Goal: Entertainment & Leisure: Consume media (video, audio)

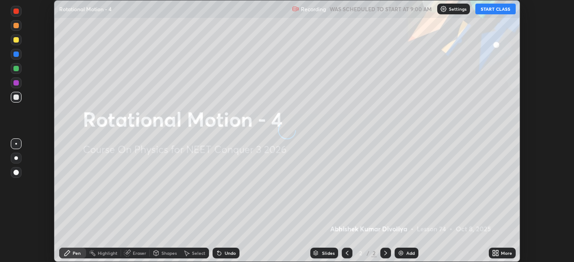
scroll to position [262, 573]
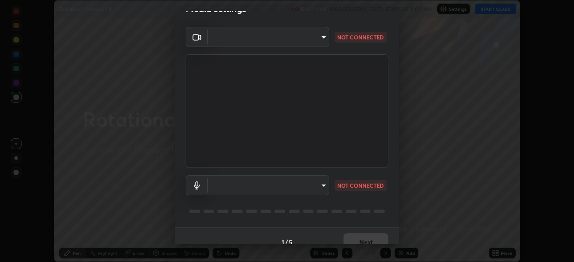
type input "e5f32b9a37d83756d2696e8423a1893a7de7eefef83412cf73fe4da3c4688103"
type input "f68c9ba91903ac9ba75504d23ca0c3c26111123a2a7878351e435c492be87537"
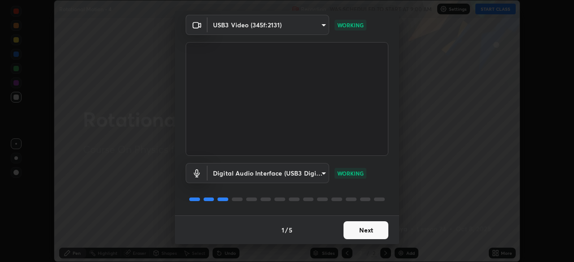
click at [376, 229] on button "Next" at bounding box center [365, 230] width 45 height 18
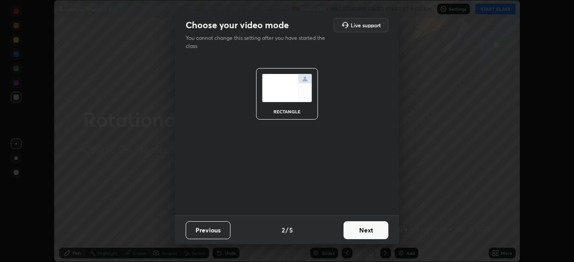
scroll to position [0, 0]
click at [376, 229] on button "Next" at bounding box center [365, 230] width 45 height 18
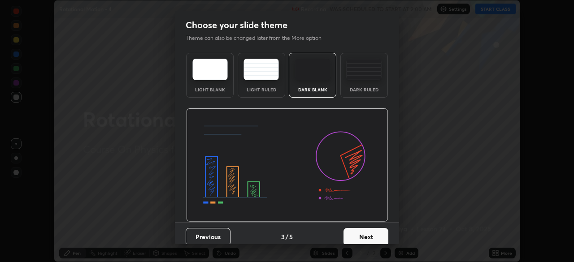
click at [381, 230] on button "Next" at bounding box center [365, 237] width 45 height 18
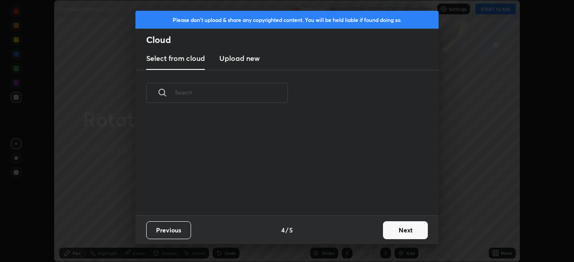
click at [391, 227] on button "Next" at bounding box center [405, 230] width 45 height 18
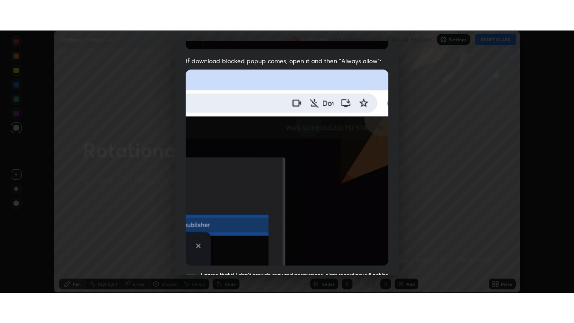
scroll to position [215, 0]
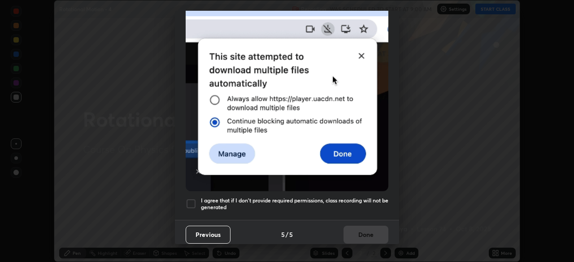
click at [343, 197] on h5 "I agree that if I don't provide required permissions, class recording will not …" at bounding box center [294, 204] width 187 height 14
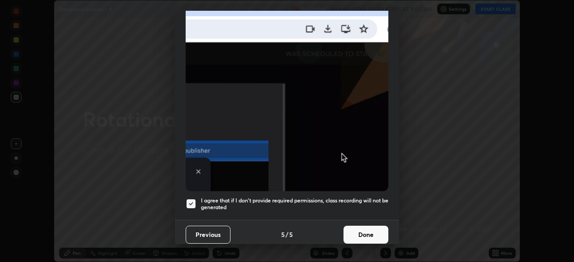
click at [362, 228] on button "Done" at bounding box center [365, 235] width 45 height 18
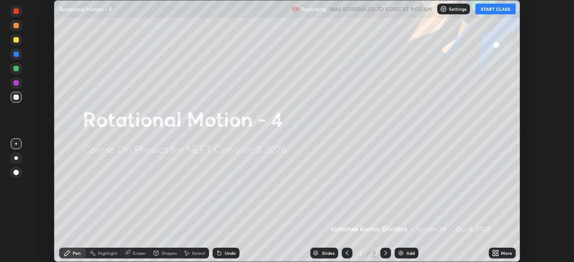
click at [500, 10] on button "START CLASS" at bounding box center [495, 9] width 40 height 11
click at [502, 255] on div "More" at bounding box center [505, 253] width 11 height 4
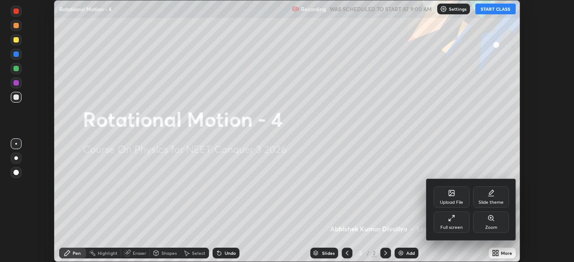
click at [458, 225] on div "Full screen" at bounding box center [451, 227] width 22 height 4
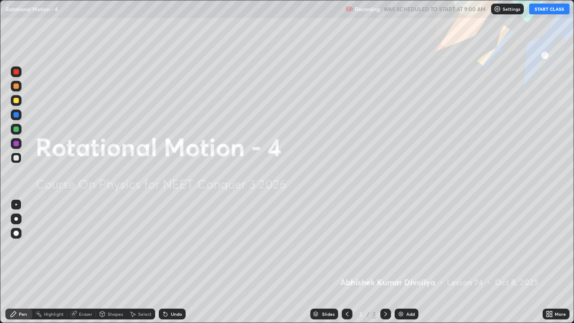
scroll to position [323, 574]
click at [17, 232] on div at bounding box center [15, 232] width 5 height 5
click at [16, 103] on div at bounding box center [15, 100] width 5 height 5
click at [398, 262] on img at bounding box center [400, 313] width 7 height 7
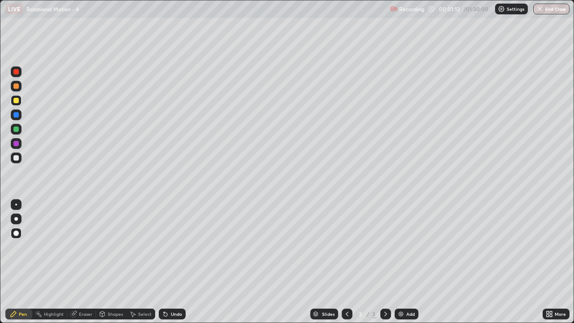
click at [111, 262] on div "Shapes" at bounding box center [115, 313] width 15 height 4
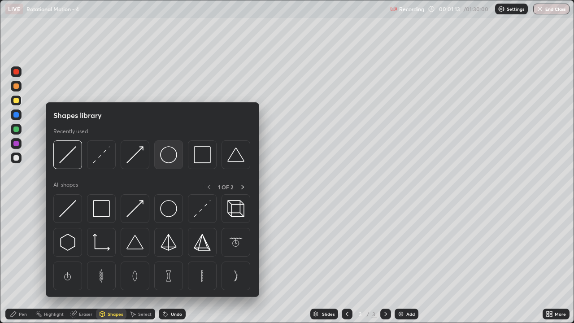
click at [173, 159] on img at bounding box center [168, 154] width 17 height 17
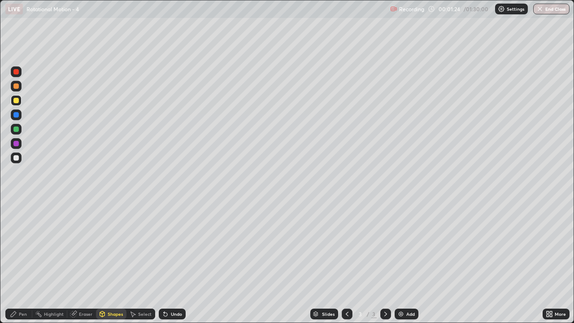
click at [112, 262] on div "Shapes" at bounding box center [115, 313] width 15 height 4
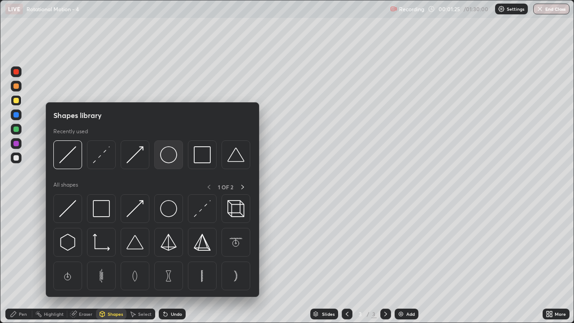
click at [173, 155] on img at bounding box center [168, 154] width 17 height 17
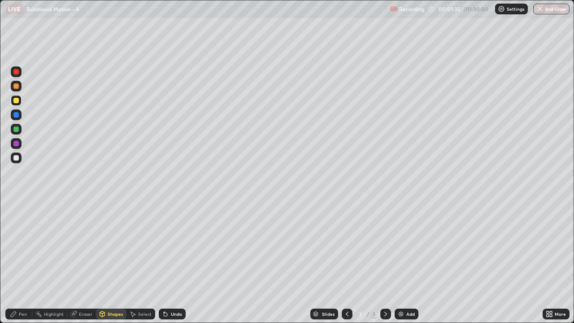
click at [15, 158] on div at bounding box center [15, 157] width 5 height 5
click at [23, 262] on div "Pen" at bounding box center [18, 313] width 27 height 11
click at [112, 262] on div "Shapes" at bounding box center [115, 313] width 15 height 4
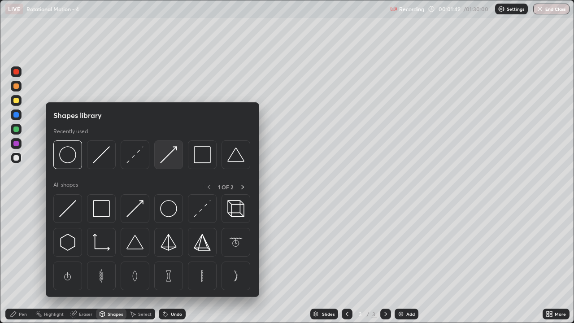
click at [176, 153] on img at bounding box center [168, 154] width 17 height 17
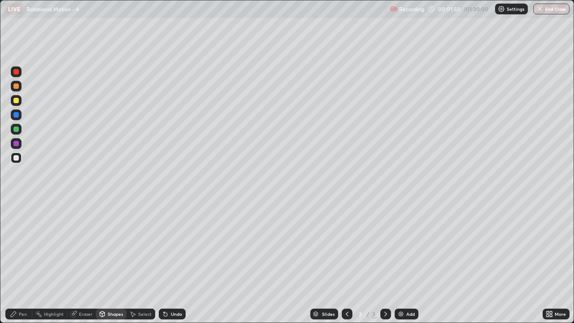
click at [17, 131] on div at bounding box center [15, 128] width 5 height 5
click at [25, 262] on div "Pen" at bounding box center [23, 313] width 8 height 4
click at [112, 262] on div "Shapes" at bounding box center [115, 313] width 15 height 4
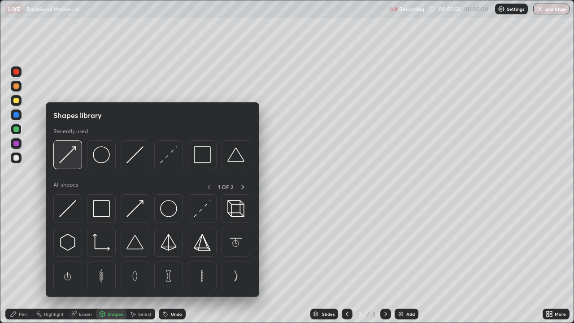
click at [78, 165] on div at bounding box center [67, 154] width 29 height 29
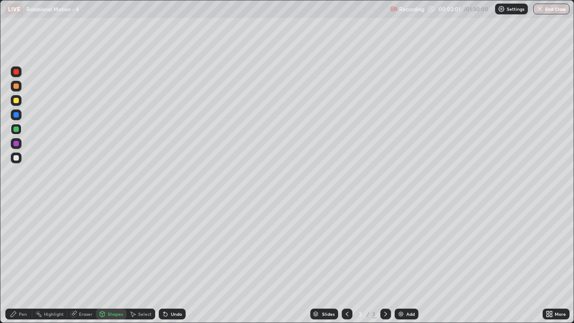
click at [22, 262] on div "Pen" at bounding box center [23, 313] width 8 height 4
click at [17, 100] on div at bounding box center [15, 100] width 5 height 5
click at [108, 262] on div "Shapes" at bounding box center [115, 313] width 15 height 4
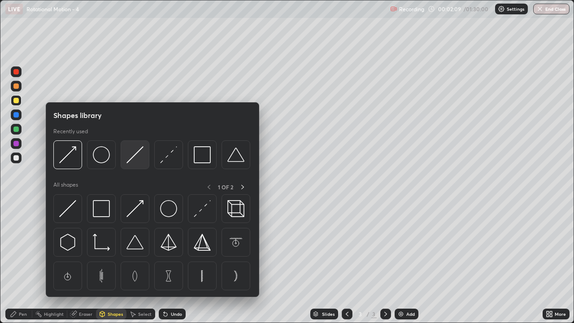
click at [132, 159] on img at bounding box center [134, 154] width 17 height 17
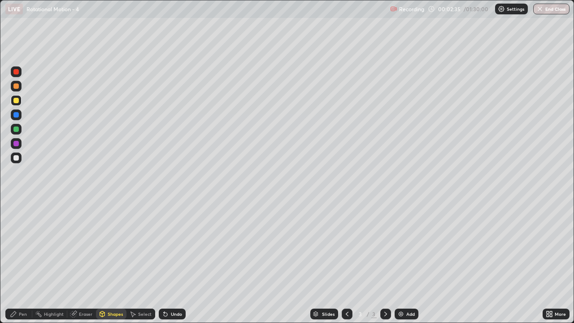
click at [24, 262] on div "Pen" at bounding box center [18, 313] width 27 height 11
click at [16, 158] on div at bounding box center [15, 157] width 5 height 5
click at [16, 113] on div at bounding box center [15, 114] width 5 height 5
click at [116, 262] on div "Shapes" at bounding box center [115, 313] width 15 height 4
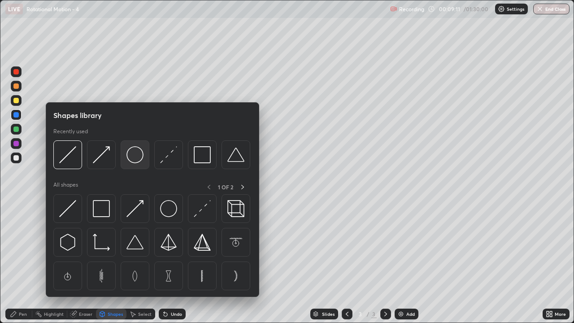
click at [137, 156] on img at bounding box center [134, 154] width 17 height 17
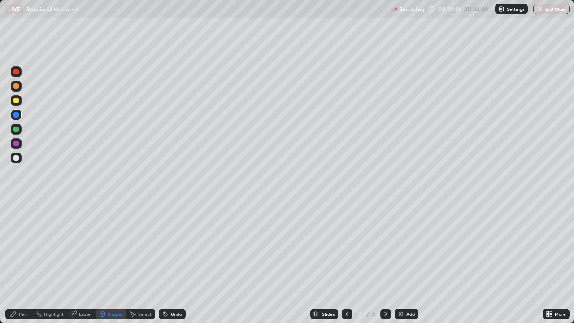
click at [81, 262] on div "Eraser" at bounding box center [85, 313] width 13 height 4
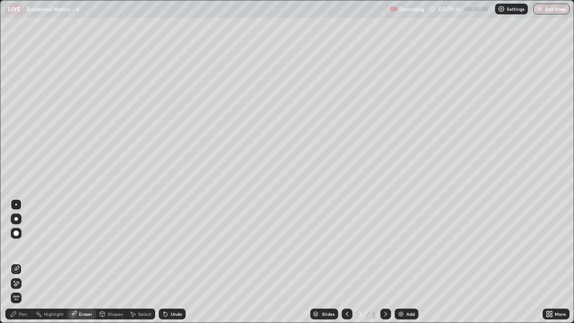
click at [22, 262] on div "Pen" at bounding box center [23, 313] width 8 height 4
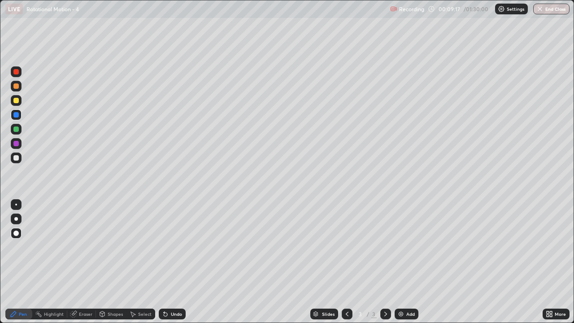
click at [16, 102] on div at bounding box center [15, 100] width 5 height 5
click at [175, 262] on div "Undo" at bounding box center [176, 313] width 11 height 4
click at [110, 262] on div "Shapes" at bounding box center [115, 313] width 15 height 4
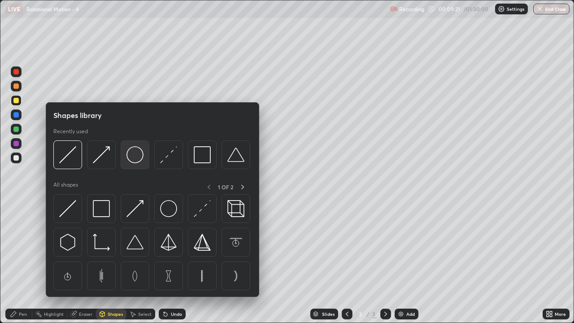
click at [128, 155] on img at bounding box center [134, 154] width 17 height 17
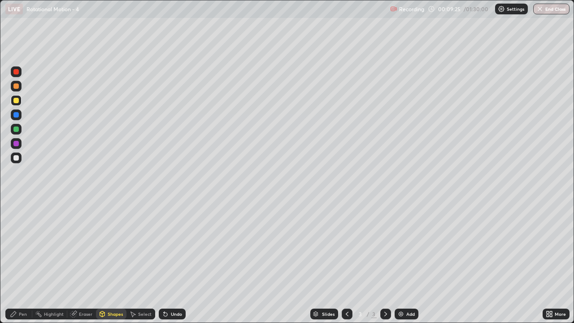
click at [23, 262] on div "Pen" at bounding box center [23, 313] width 8 height 4
click at [16, 157] on div at bounding box center [15, 157] width 5 height 5
click at [80, 262] on div "Eraser" at bounding box center [81, 313] width 29 height 11
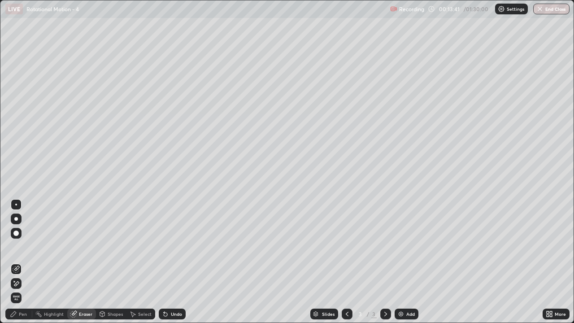
click at [20, 262] on div "Pen" at bounding box center [18, 313] width 27 height 11
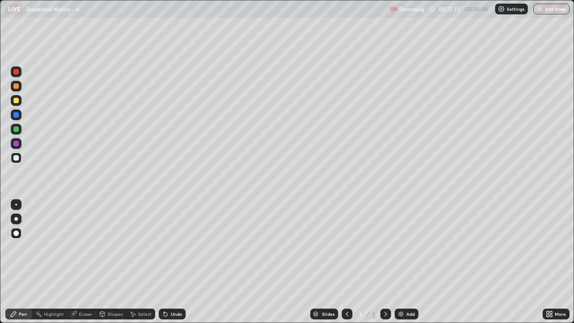
click at [402, 262] on img at bounding box center [400, 313] width 7 height 7
click at [346, 262] on icon at bounding box center [346, 313] width 7 height 7
click at [388, 262] on div at bounding box center [385, 313] width 11 height 11
click at [175, 262] on div "Undo" at bounding box center [176, 313] width 11 height 4
click at [174, 262] on div "Undo" at bounding box center [176, 313] width 11 height 4
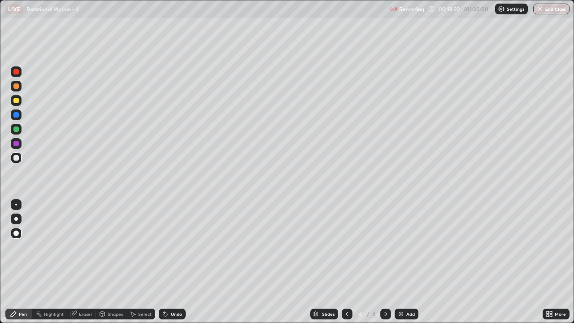
click at [175, 262] on div "Undo" at bounding box center [176, 313] width 11 height 4
click at [345, 262] on icon at bounding box center [346, 313] width 7 height 7
click at [384, 262] on icon at bounding box center [385, 313] width 7 height 7
click at [175, 262] on div "Undo" at bounding box center [176, 313] width 11 height 4
click at [404, 262] on div "Add" at bounding box center [406, 313] width 24 height 11
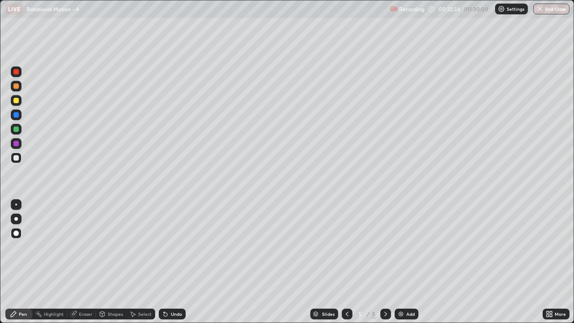
click at [17, 100] on div at bounding box center [15, 100] width 5 height 5
click at [15, 158] on div at bounding box center [15, 157] width 5 height 5
click at [403, 262] on div "Add" at bounding box center [406, 313] width 24 height 11
click at [17, 101] on div at bounding box center [15, 100] width 5 height 5
click at [112, 262] on div "Shapes" at bounding box center [115, 313] width 15 height 4
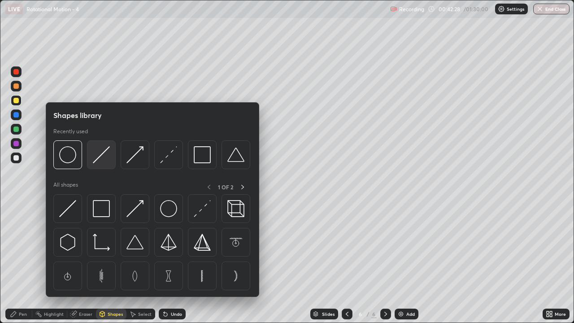
click at [103, 159] on img at bounding box center [101, 154] width 17 height 17
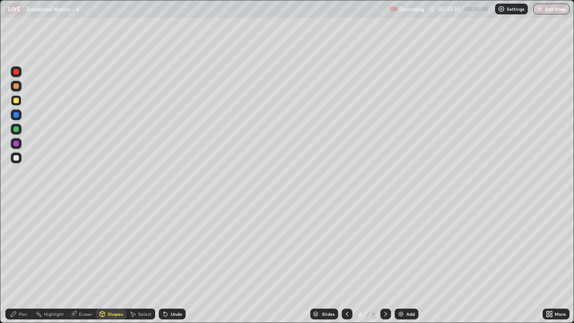
click at [109, 262] on div "Shapes" at bounding box center [115, 313] width 15 height 4
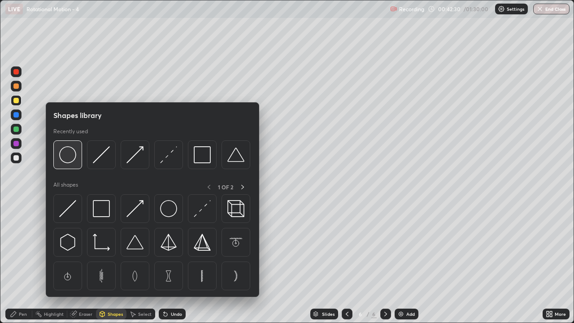
click at [68, 157] on img at bounding box center [67, 154] width 17 height 17
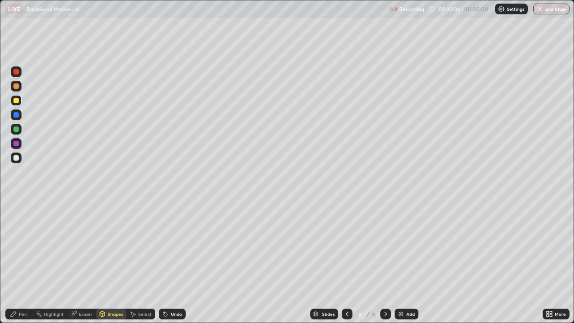
click at [110, 262] on div "Shapes" at bounding box center [115, 313] width 15 height 4
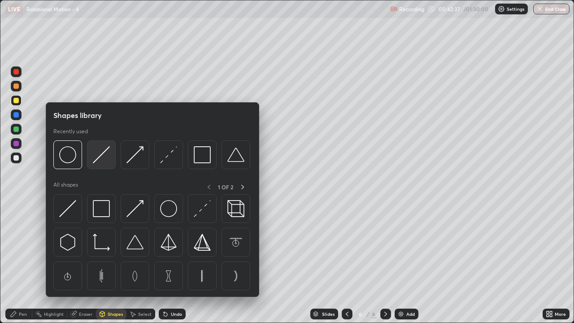
click at [107, 154] on img at bounding box center [101, 154] width 17 height 17
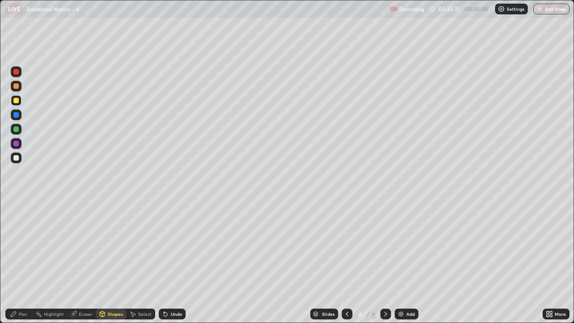
click at [17, 132] on div at bounding box center [16, 129] width 11 height 11
click at [15, 159] on div at bounding box center [15, 157] width 5 height 5
click at [21, 262] on div "Pen" at bounding box center [23, 313] width 8 height 4
click at [108, 262] on div "Shapes" at bounding box center [115, 313] width 15 height 4
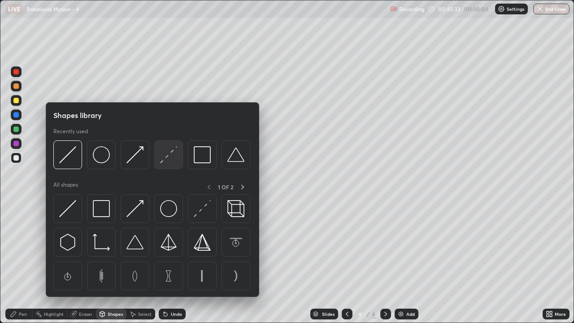
click at [166, 160] on img at bounding box center [168, 154] width 17 height 17
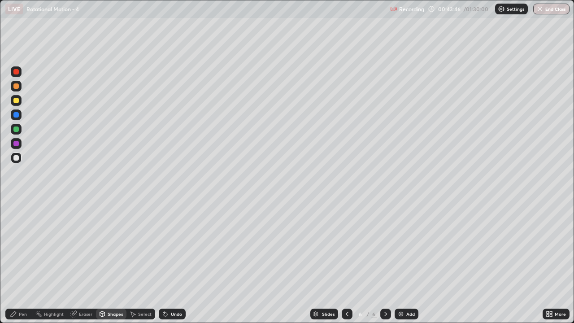
click at [23, 262] on div "Pen" at bounding box center [23, 313] width 8 height 4
click at [113, 262] on div "Shapes" at bounding box center [115, 313] width 15 height 4
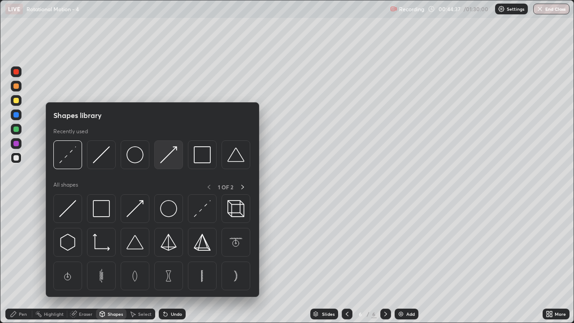
click at [175, 159] on img at bounding box center [168, 154] width 17 height 17
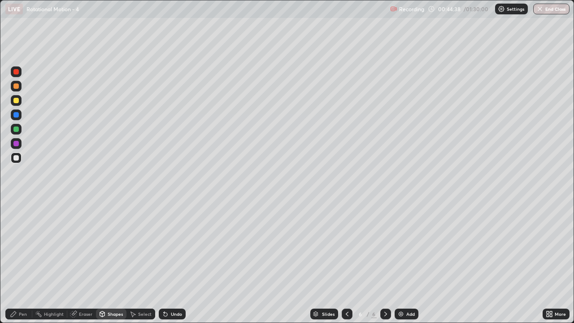
click at [17, 87] on div at bounding box center [15, 85] width 5 height 5
click at [21, 262] on div "Pen" at bounding box center [23, 313] width 8 height 4
click at [115, 262] on div "Shapes" at bounding box center [115, 313] width 15 height 4
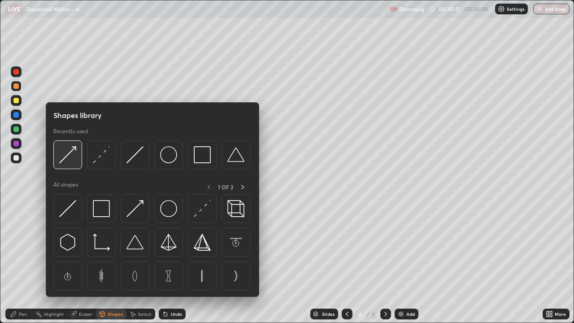
click at [74, 156] on img at bounding box center [67, 154] width 17 height 17
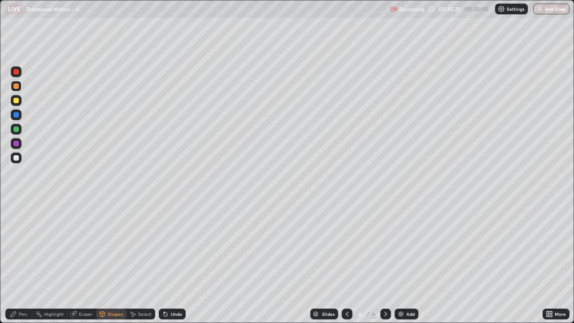
click at [22, 262] on div "Pen" at bounding box center [23, 313] width 8 height 4
click at [111, 262] on div "Shapes" at bounding box center [111, 313] width 30 height 11
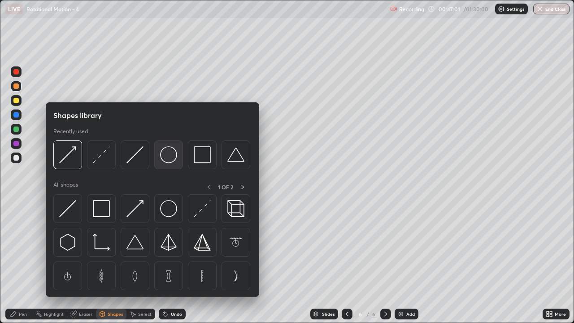
click at [165, 158] on img at bounding box center [168, 154] width 17 height 17
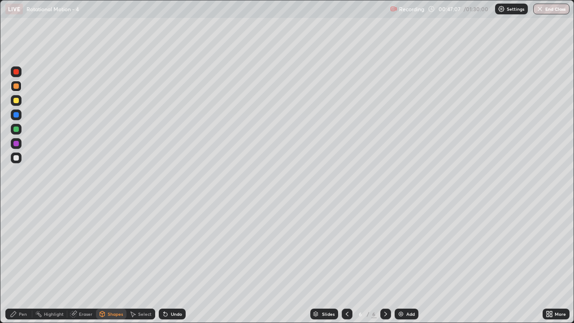
click at [173, 262] on div "Undo" at bounding box center [176, 313] width 11 height 4
click at [18, 262] on div "Pen" at bounding box center [18, 313] width 27 height 11
click at [17, 145] on div at bounding box center [15, 143] width 5 height 5
click at [111, 262] on div "Shapes" at bounding box center [115, 313] width 15 height 4
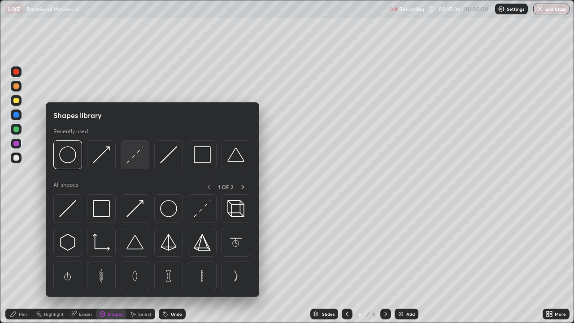
click at [135, 160] on img at bounding box center [134, 154] width 17 height 17
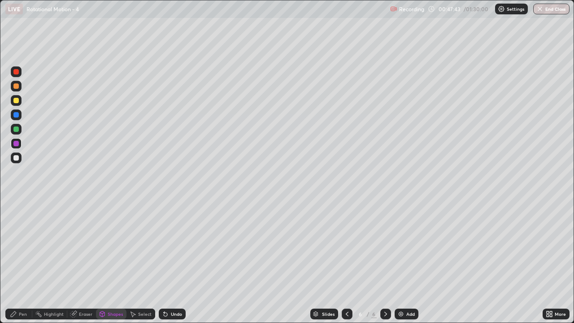
click at [110, 262] on div "Shapes" at bounding box center [115, 313] width 15 height 4
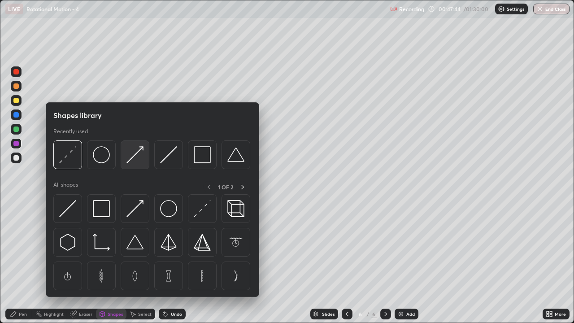
click at [136, 159] on img at bounding box center [134, 154] width 17 height 17
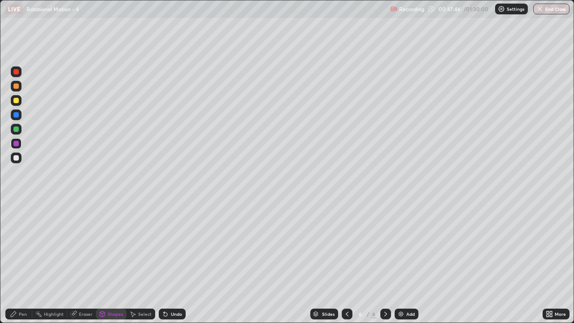
click at [24, 262] on div "Pen" at bounding box center [23, 313] width 8 height 4
click at [17, 128] on div at bounding box center [15, 128] width 5 height 5
click at [116, 262] on div "Shapes" at bounding box center [115, 313] width 15 height 4
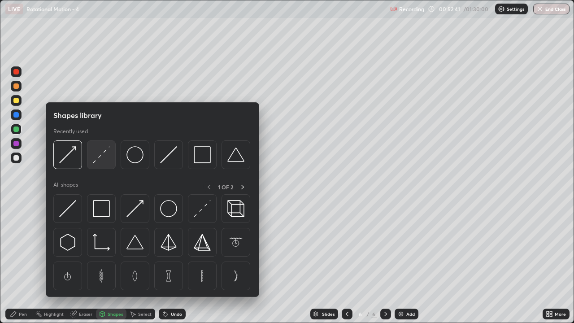
click at [104, 158] on img at bounding box center [101, 154] width 17 height 17
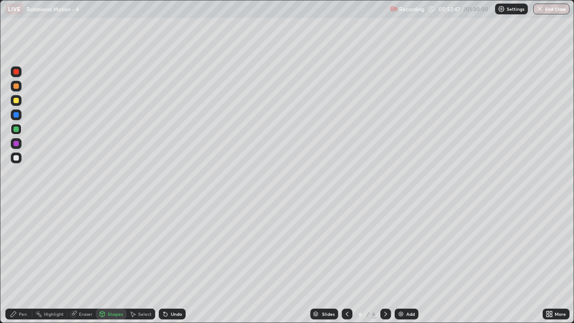
click at [15, 99] on div at bounding box center [15, 100] width 5 height 5
click at [23, 262] on div "Pen" at bounding box center [23, 313] width 8 height 4
click at [112, 262] on div "Shapes" at bounding box center [115, 313] width 15 height 4
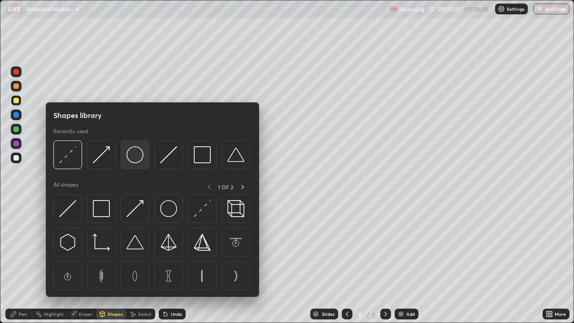
click at [135, 155] on img at bounding box center [134, 154] width 17 height 17
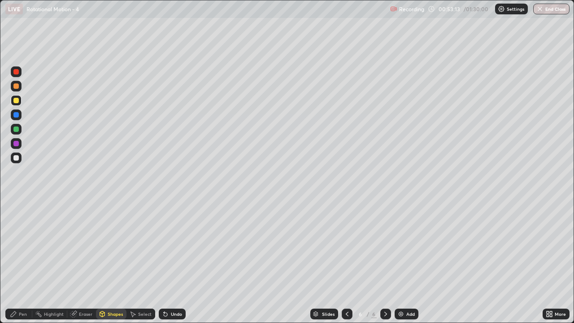
click at [113, 262] on div "Shapes" at bounding box center [115, 313] width 15 height 4
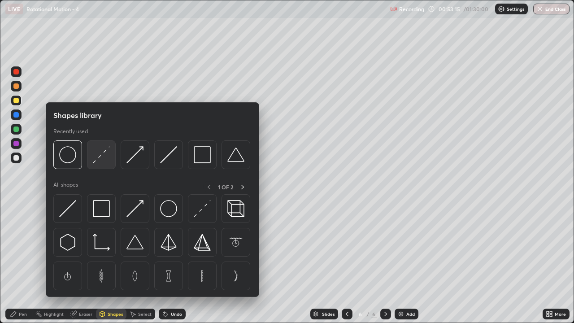
click at [99, 162] on img at bounding box center [101, 154] width 17 height 17
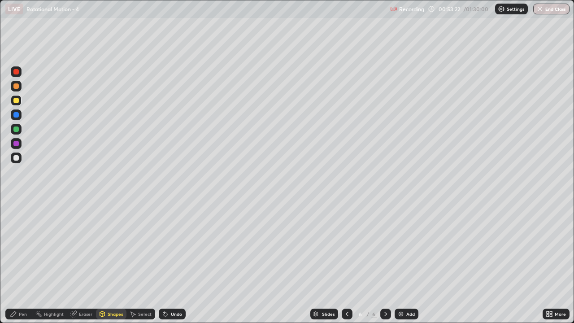
click at [27, 262] on div "Pen" at bounding box center [18, 313] width 27 height 11
click at [17, 158] on div at bounding box center [15, 157] width 5 height 5
click at [118, 262] on div "Shapes" at bounding box center [115, 313] width 15 height 4
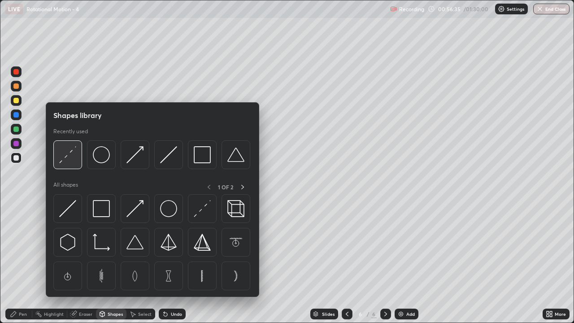
click at [72, 160] on img at bounding box center [67, 154] width 17 height 17
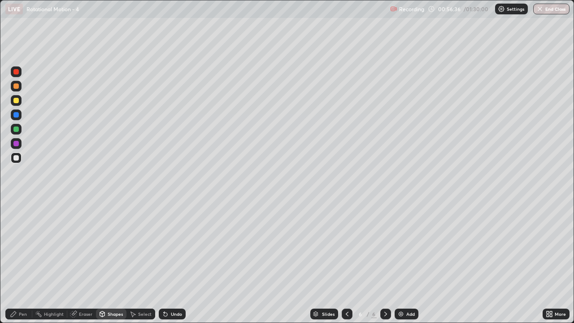
click at [16, 102] on div at bounding box center [15, 100] width 5 height 5
click at [19, 91] on div at bounding box center [16, 86] width 11 height 11
click at [16, 262] on icon at bounding box center [13, 313] width 7 height 7
click at [167, 262] on icon at bounding box center [165, 313] width 7 height 7
click at [171, 262] on div "Undo" at bounding box center [176, 313] width 11 height 4
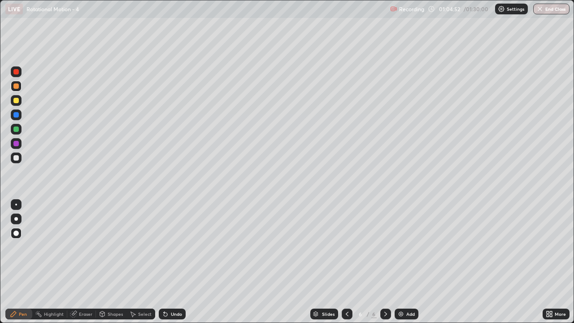
click at [171, 262] on div "Undo" at bounding box center [176, 313] width 11 height 4
click at [173, 262] on div "Undo" at bounding box center [172, 313] width 27 height 11
click at [176, 262] on div "Undo" at bounding box center [176, 313] width 11 height 4
click at [172, 262] on div "Undo" at bounding box center [176, 313] width 11 height 4
click at [171, 262] on div "Undo" at bounding box center [176, 313] width 11 height 4
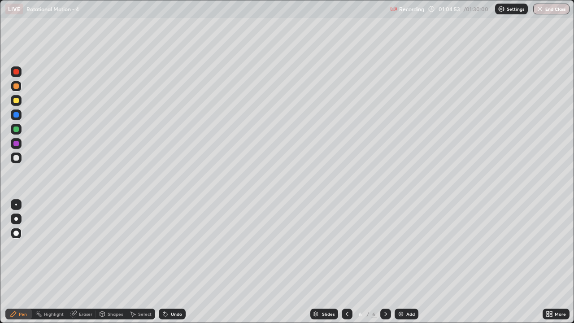
click at [171, 262] on div "Undo" at bounding box center [172, 313] width 27 height 11
click at [172, 262] on div "Undo" at bounding box center [176, 313] width 11 height 4
click at [173, 262] on div "Undo" at bounding box center [172, 313] width 27 height 11
click at [175, 262] on div "Undo" at bounding box center [176, 313] width 11 height 4
click at [174, 262] on div "Undo" at bounding box center [176, 313] width 11 height 4
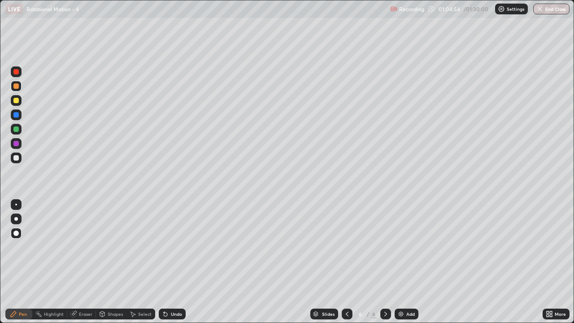
click at [177, 262] on div "Undo" at bounding box center [172, 313] width 27 height 11
click at [174, 262] on div "Undo" at bounding box center [172, 313] width 27 height 11
click at [177, 262] on div "Undo" at bounding box center [172, 313] width 27 height 11
click at [180, 262] on div "Undo" at bounding box center [172, 313] width 27 height 11
click at [173, 262] on div "Undo" at bounding box center [172, 313] width 27 height 11
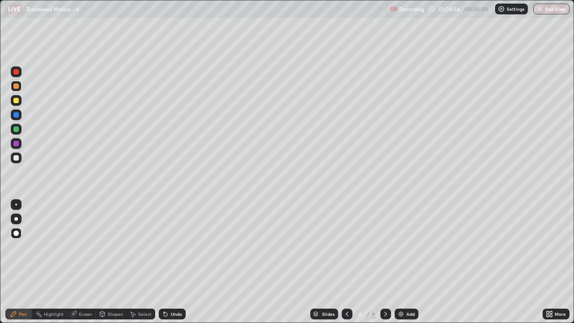
click at [164, 262] on icon at bounding box center [166, 314] width 4 height 4
click at [402, 262] on img at bounding box center [400, 313] width 7 height 7
click at [111, 262] on div "Shapes" at bounding box center [111, 313] width 30 height 11
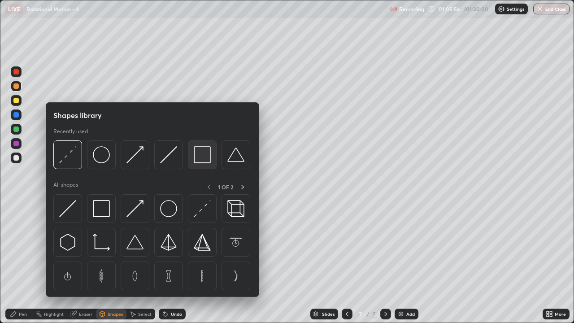
click at [204, 160] on img at bounding box center [202, 154] width 17 height 17
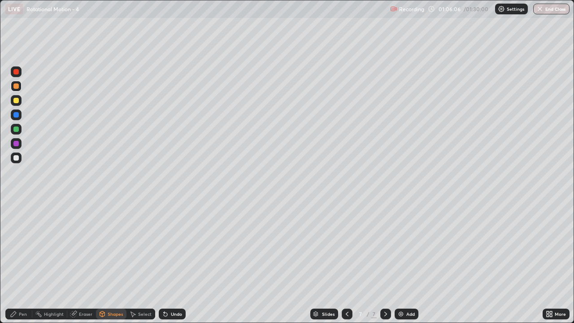
click at [24, 262] on div "Pen" at bounding box center [18, 313] width 27 height 11
click at [16, 160] on div at bounding box center [15, 157] width 5 height 5
click at [111, 262] on div "Shapes" at bounding box center [115, 313] width 15 height 4
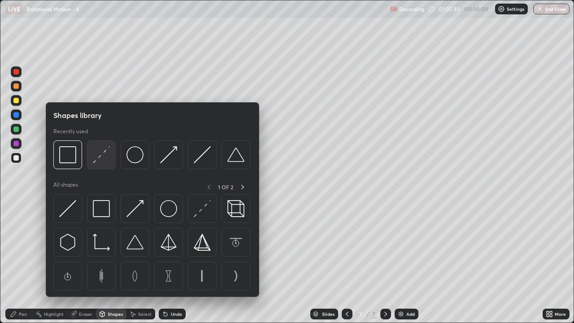
click at [99, 161] on img at bounding box center [101, 154] width 17 height 17
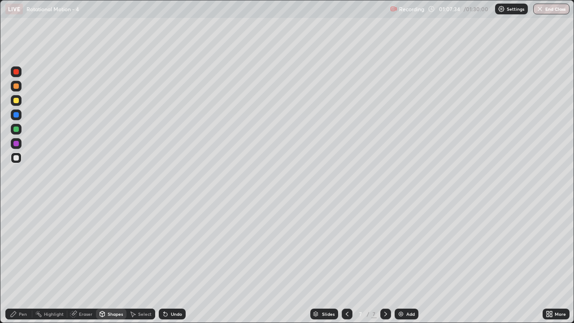
click at [16, 85] on div at bounding box center [15, 85] width 5 height 5
click at [112, 262] on div "Shapes" at bounding box center [111, 313] width 30 height 11
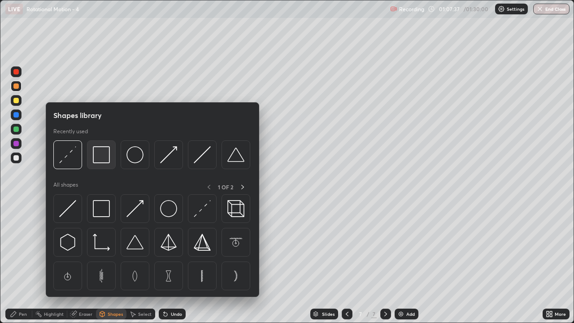
click at [107, 158] on img at bounding box center [101, 154] width 17 height 17
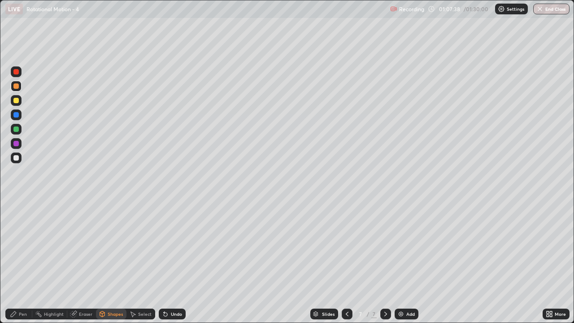
click at [115, 262] on div "Shapes" at bounding box center [115, 313] width 15 height 4
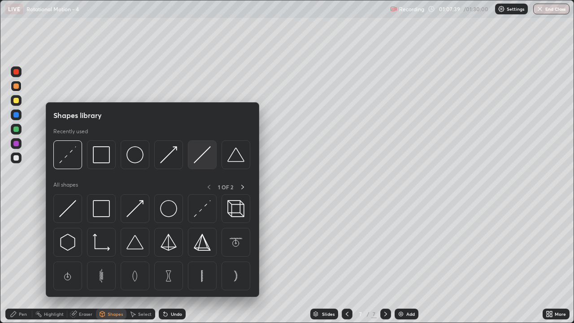
click at [202, 155] on img at bounding box center [202, 154] width 17 height 17
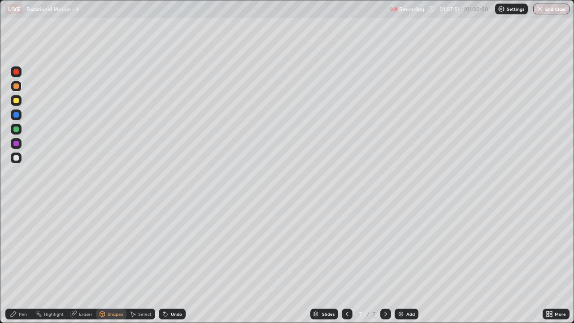
click at [26, 262] on div "Pen" at bounding box center [18, 313] width 27 height 11
click at [136, 262] on div "Select" at bounding box center [140, 313] width 29 height 11
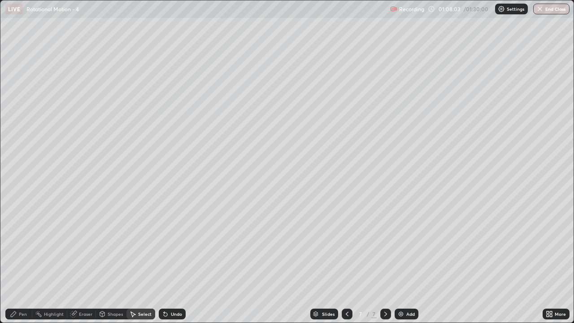
click at [112, 262] on div "Shapes" at bounding box center [115, 313] width 15 height 4
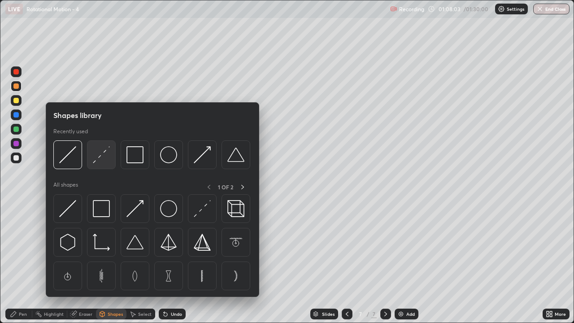
click at [104, 164] on div at bounding box center [101, 154] width 29 height 29
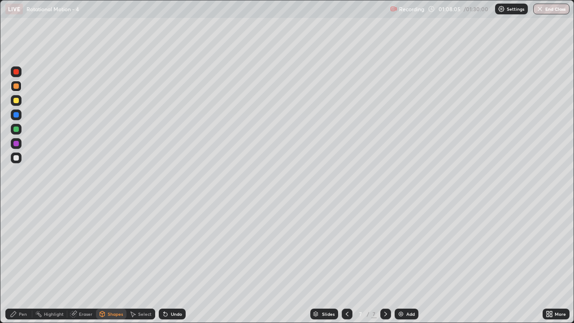
click at [17, 161] on div at bounding box center [16, 157] width 11 height 11
click at [23, 262] on div "Pen" at bounding box center [23, 313] width 8 height 4
click at [111, 262] on div "Shapes" at bounding box center [111, 313] width 30 height 11
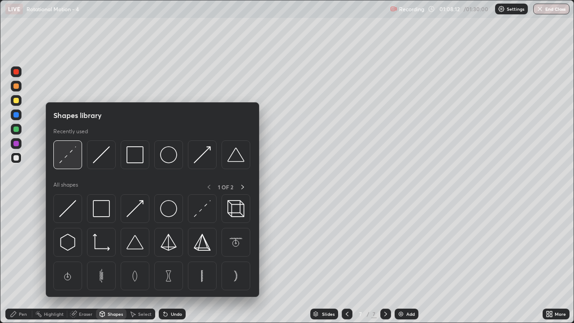
click at [74, 161] on img at bounding box center [67, 154] width 17 height 17
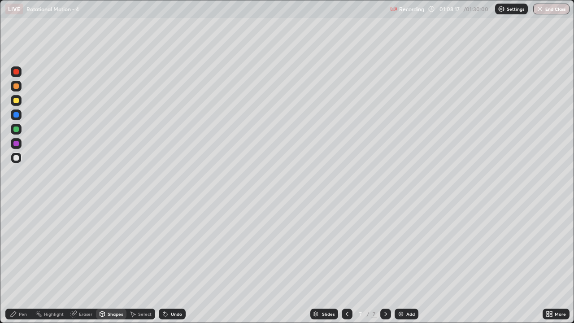
click at [22, 262] on div "Pen" at bounding box center [23, 313] width 8 height 4
click at [16, 86] on div at bounding box center [15, 85] width 5 height 5
click at [112, 262] on div "Shapes" at bounding box center [115, 313] width 15 height 4
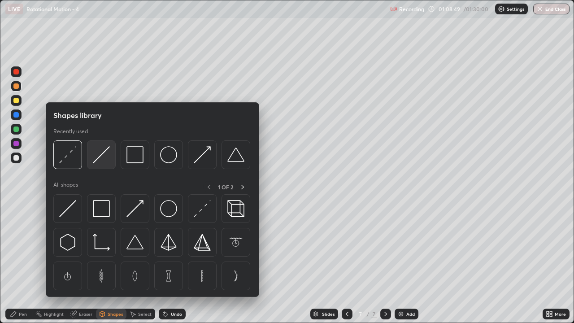
click at [101, 159] on img at bounding box center [101, 154] width 17 height 17
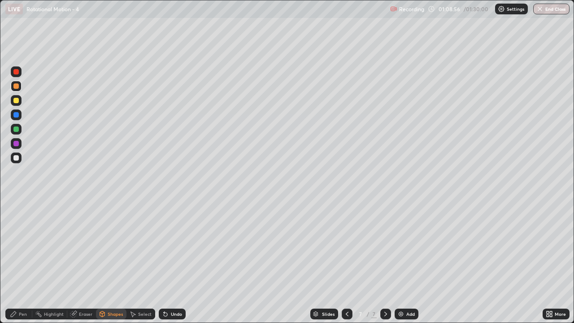
click at [22, 262] on div "Pen" at bounding box center [23, 313] width 8 height 4
click at [109, 262] on div "Shapes" at bounding box center [115, 313] width 15 height 4
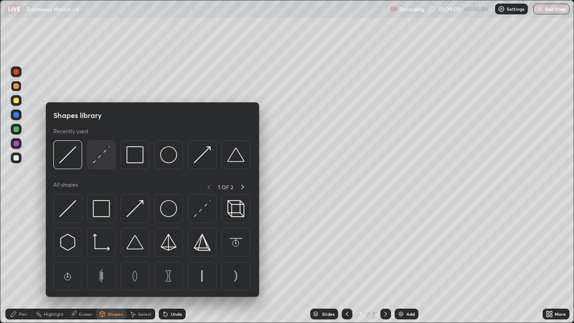
click at [99, 163] on img at bounding box center [101, 154] width 17 height 17
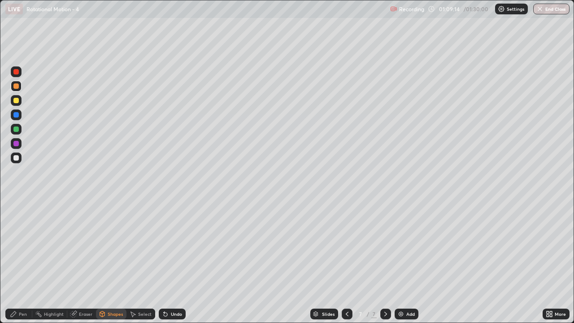
click at [23, 262] on div "Pen" at bounding box center [23, 313] width 8 height 4
click at [15, 131] on div at bounding box center [15, 128] width 5 height 5
click at [12, 157] on div at bounding box center [16, 157] width 11 height 11
click at [16, 102] on div at bounding box center [15, 100] width 5 height 5
click at [110, 262] on div "Shapes" at bounding box center [111, 313] width 30 height 11
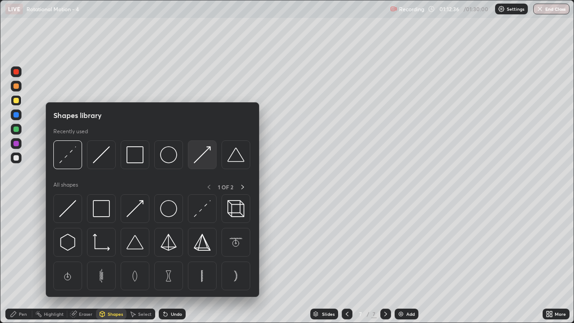
click at [204, 159] on img at bounding box center [202, 154] width 17 height 17
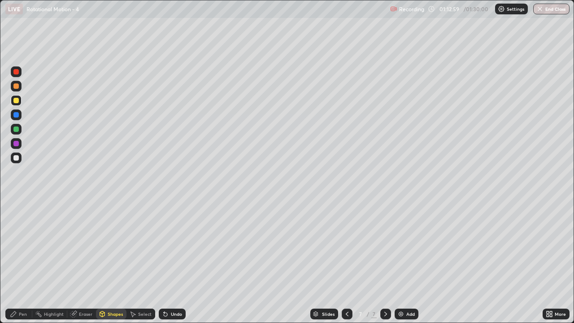
click at [23, 262] on div "Pen" at bounding box center [23, 313] width 8 height 4
click at [13, 144] on div at bounding box center [15, 143] width 5 height 5
click at [16, 159] on div at bounding box center [15, 157] width 5 height 5
click at [116, 262] on div "Shapes" at bounding box center [115, 313] width 15 height 4
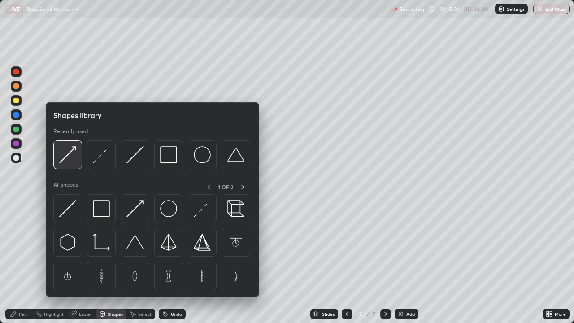
click at [73, 158] on img at bounding box center [67, 154] width 17 height 17
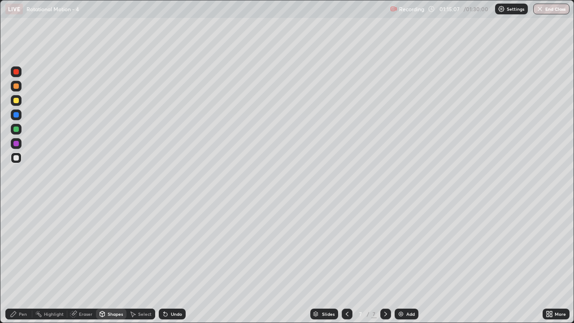
click at [23, 262] on div "Pen" at bounding box center [23, 313] width 8 height 4
click at [117, 262] on div "Shapes" at bounding box center [115, 313] width 15 height 4
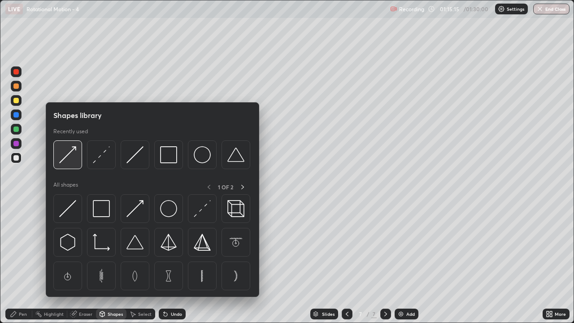
click at [71, 162] on img at bounding box center [67, 154] width 17 height 17
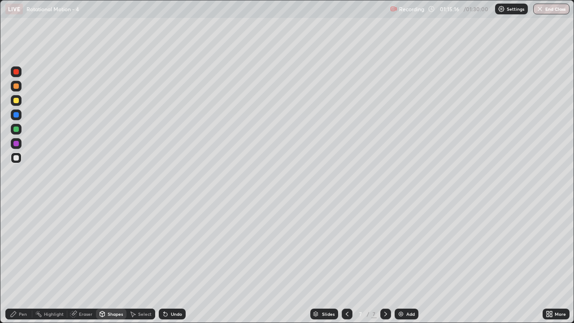
click at [18, 99] on div at bounding box center [15, 100] width 5 height 5
click at [29, 262] on div "Pen" at bounding box center [18, 313] width 27 height 11
click at [20, 83] on div at bounding box center [16, 86] width 11 height 11
click at [114, 262] on div "Shapes" at bounding box center [111, 313] width 30 height 11
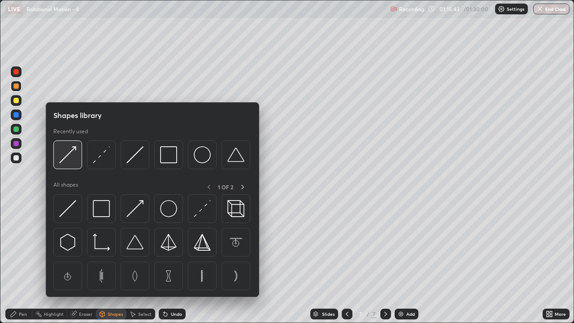
click at [72, 160] on img at bounding box center [67, 154] width 17 height 17
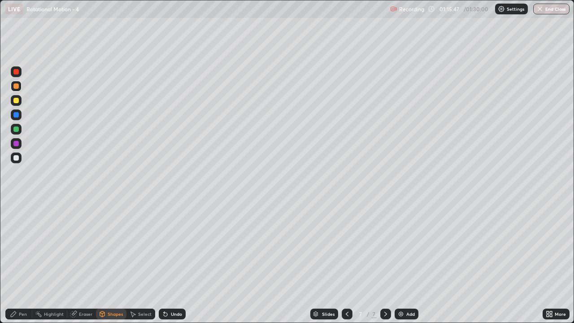
click at [23, 262] on div "Pen" at bounding box center [18, 313] width 27 height 11
click at [168, 262] on div "Undo" at bounding box center [172, 313] width 27 height 11
click at [15, 129] on div at bounding box center [15, 128] width 5 height 5
click at [12, 156] on div at bounding box center [16, 157] width 11 height 11
click at [172, 262] on div "Undo" at bounding box center [176, 313] width 11 height 4
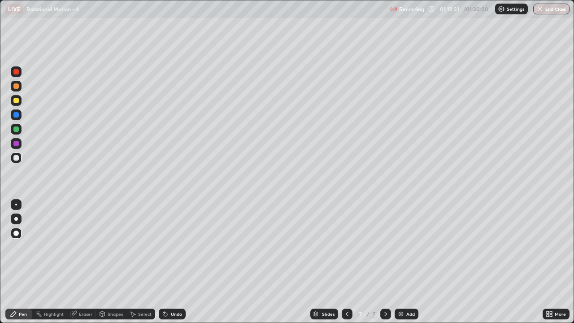
click at [401, 262] on img at bounding box center [400, 313] width 7 height 7
click at [114, 262] on div "Shapes" at bounding box center [115, 313] width 15 height 4
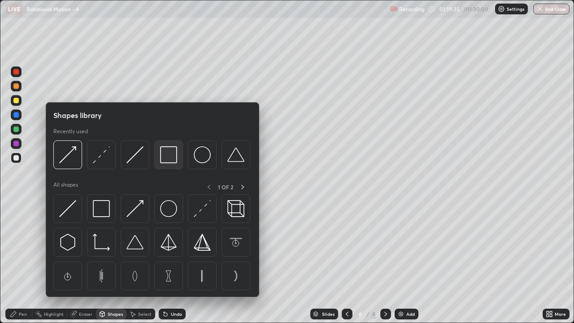
click at [167, 157] on img at bounding box center [168, 154] width 17 height 17
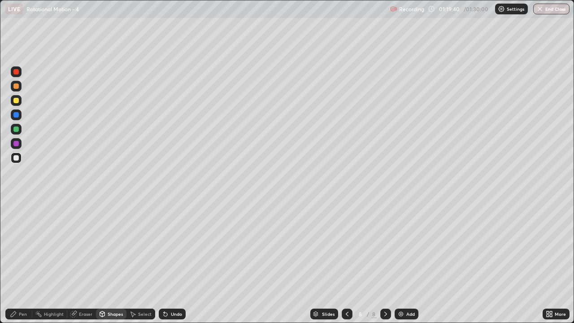
click at [21, 262] on div "Pen" at bounding box center [23, 313] width 8 height 4
click at [16, 101] on div at bounding box center [15, 100] width 5 height 5
click at [108, 262] on div "Shapes" at bounding box center [115, 313] width 15 height 4
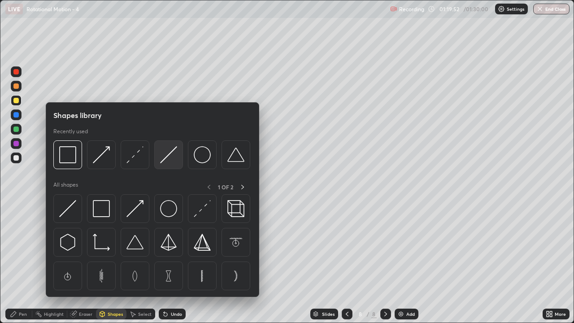
click at [168, 157] on img at bounding box center [168, 154] width 17 height 17
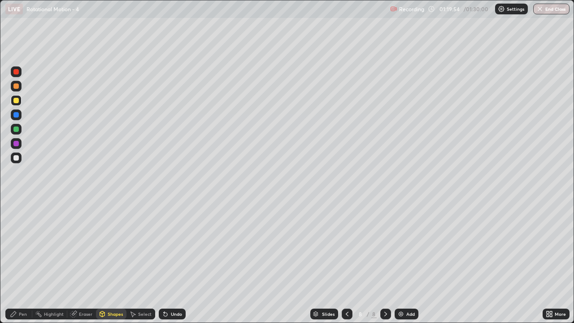
click at [17, 88] on div at bounding box center [15, 85] width 5 height 5
click at [18, 128] on div at bounding box center [15, 128] width 5 height 5
click at [20, 262] on div "Pen" at bounding box center [23, 313] width 8 height 4
click at [17, 88] on div at bounding box center [15, 85] width 5 height 5
click at [102, 262] on icon at bounding box center [102, 312] width 5 height 1
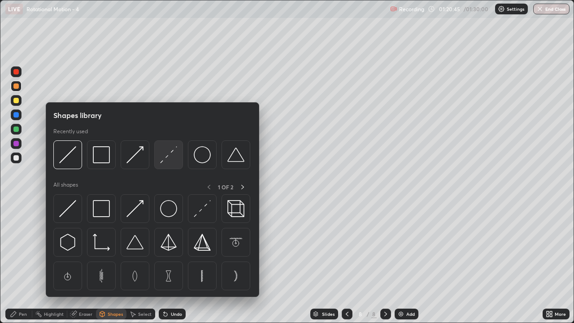
click at [169, 161] on img at bounding box center [168, 154] width 17 height 17
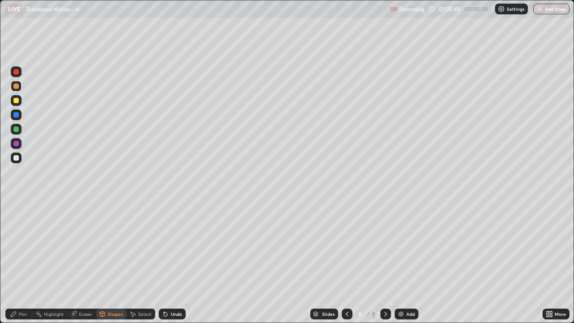
click at [15, 159] on div at bounding box center [15, 157] width 5 height 5
click at [112, 262] on div "Shapes" at bounding box center [115, 313] width 15 height 4
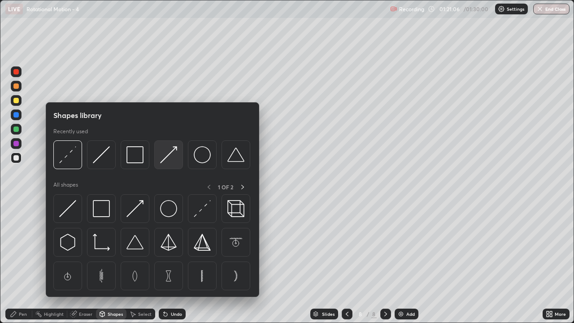
click at [166, 158] on img at bounding box center [168, 154] width 17 height 17
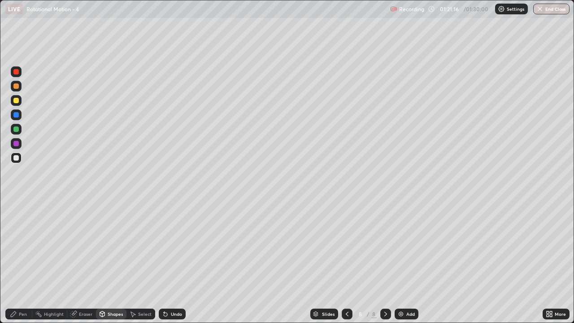
click at [21, 262] on div "Pen" at bounding box center [18, 313] width 27 height 11
click at [348, 262] on div at bounding box center [346, 313] width 11 height 11
click at [385, 262] on icon at bounding box center [385, 313] width 7 height 7
click at [554, 11] on button "End Class" at bounding box center [551, 9] width 36 height 11
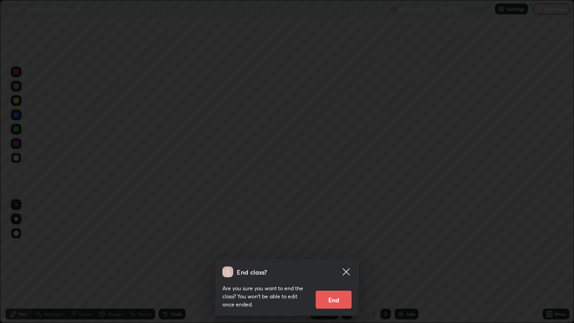
click at [341, 262] on button "End" at bounding box center [333, 299] width 36 height 18
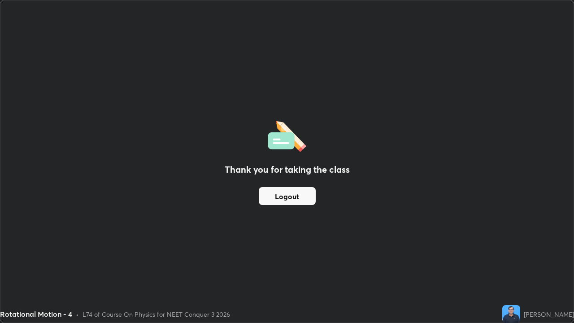
click at [289, 197] on button "Logout" at bounding box center [287, 196] width 57 height 18
